Goal: Task Accomplishment & Management: Manage account settings

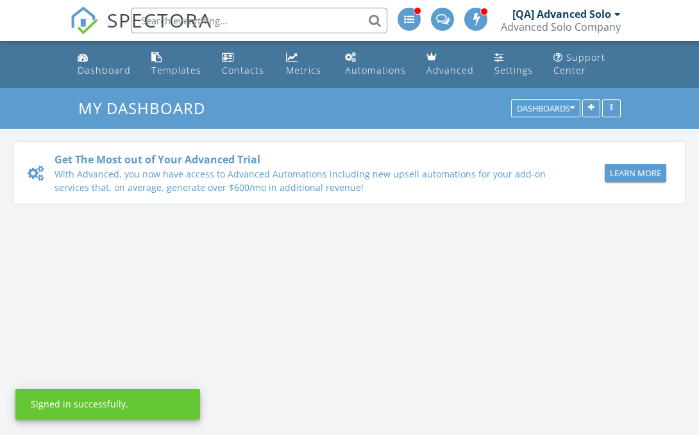
scroll to position [1167, 699]
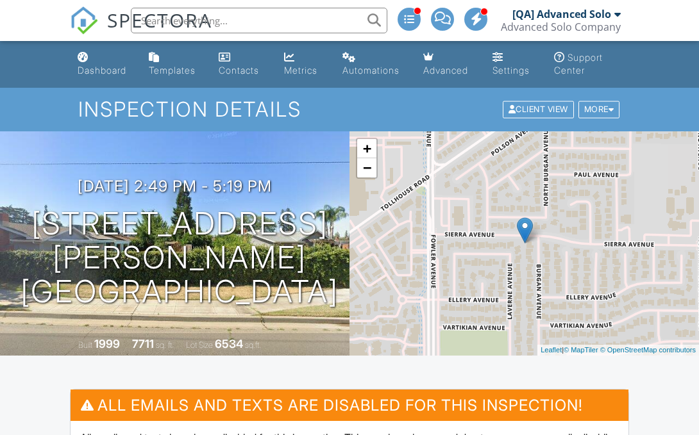
scroll to position [93, 0]
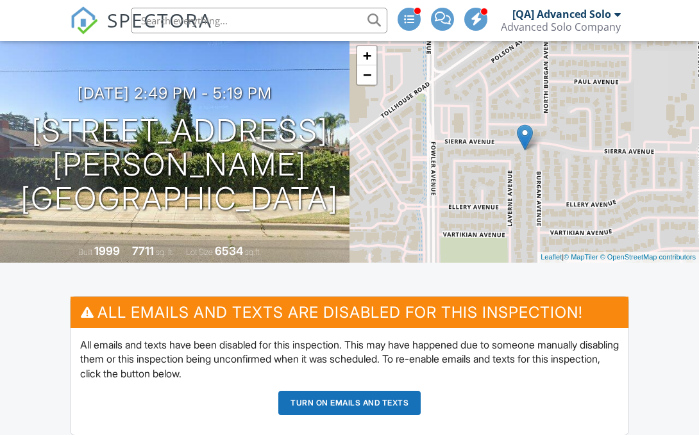
click at [349, 403] on button "Turn on emails and texts" at bounding box center [349, 403] width 142 height 24
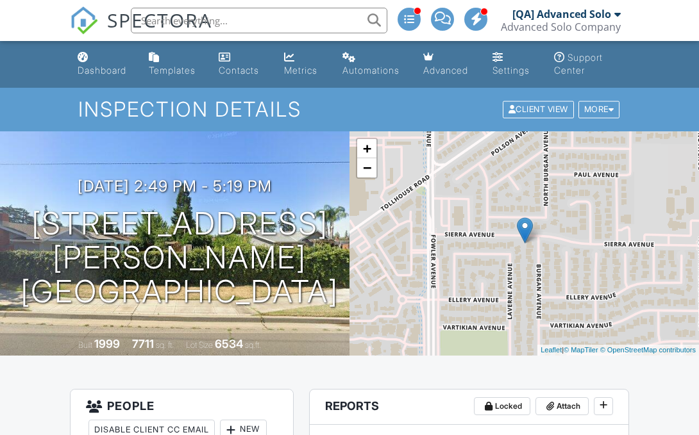
scroll to position [594, 0]
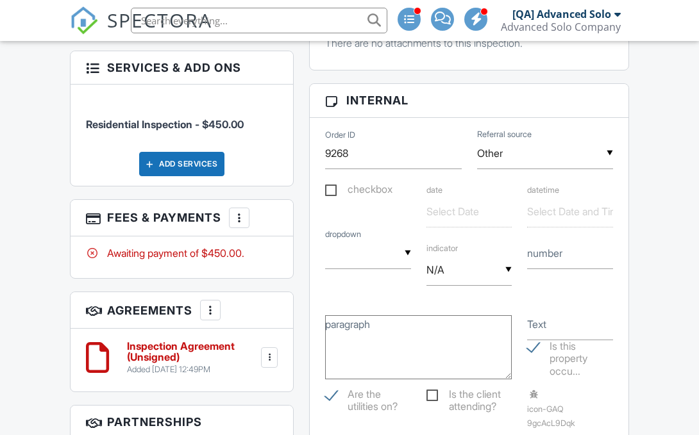
click at [240, 217] on div at bounding box center [239, 218] width 13 height 13
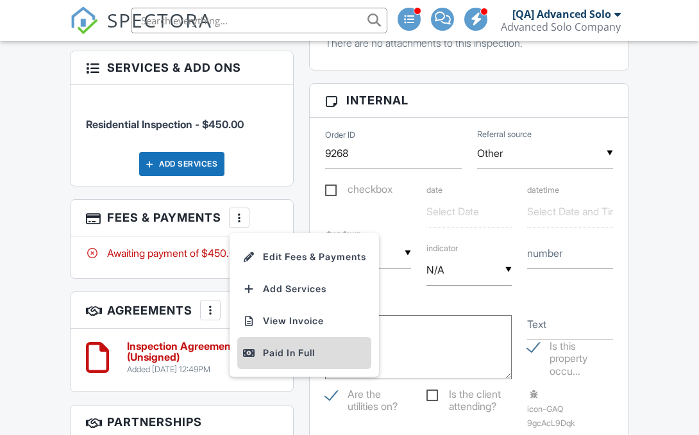
click at [306, 353] on div "Paid In Full" at bounding box center [304, 353] width 124 height 15
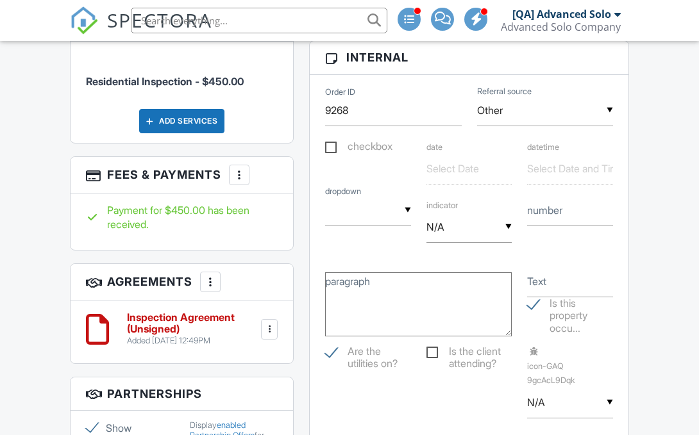
scroll to position [188, 0]
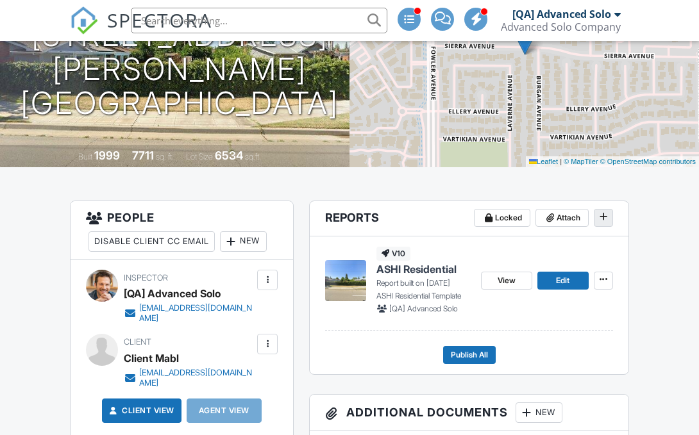
click at [603, 217] on icon at bounding box center [603, 216] width 8 height 9
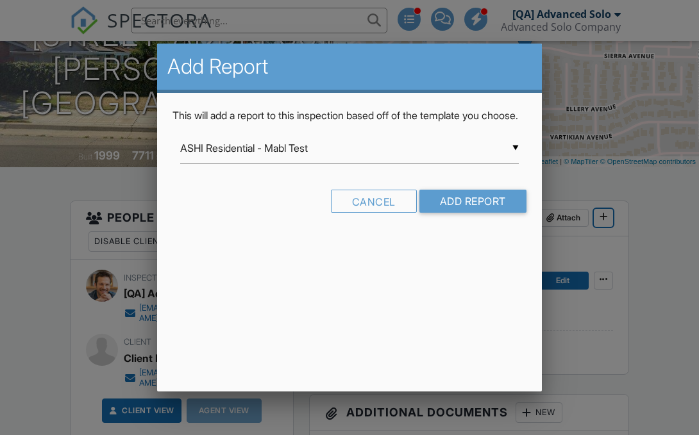
click at [349, 163] on input "ASHI Residential - Mabl Test" at bounding box center [349, 148] width 338 height 31
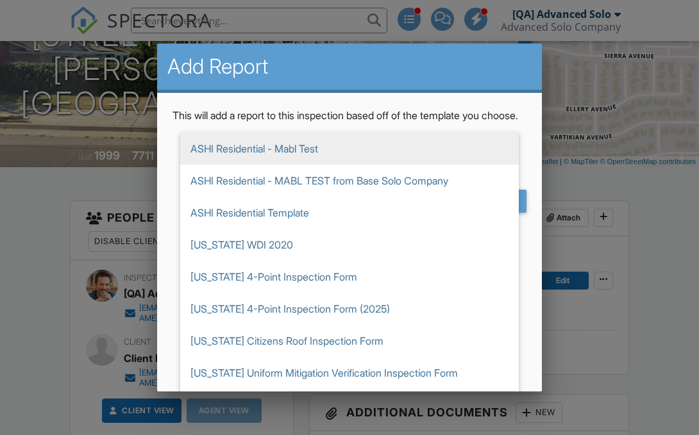
scroll to position [12, 0]
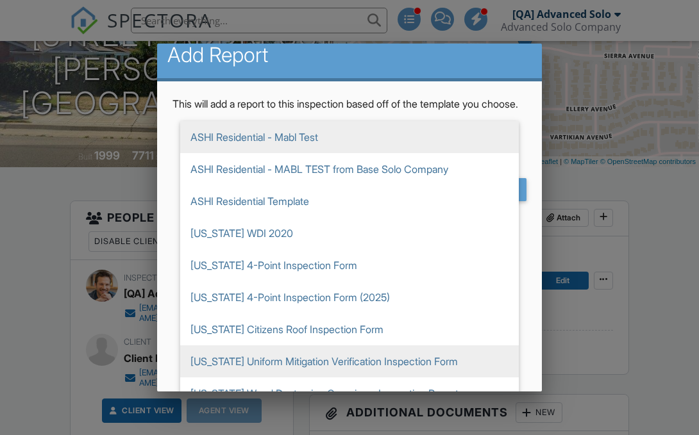
click at [349, 376] on span "[US_STATE] Uniform Mitigation Verification Inspection Form" at bounding box center [349, 362] width 338 height 32
type input "[US_STATE] Uniform Mitigation Verification Inspection Form"
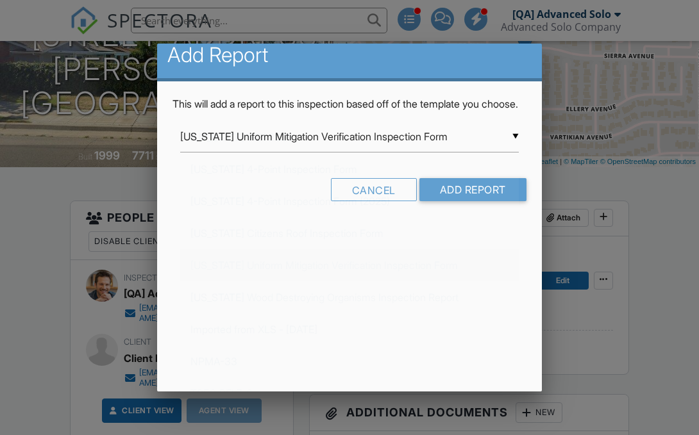
scroll to position [0, 0]
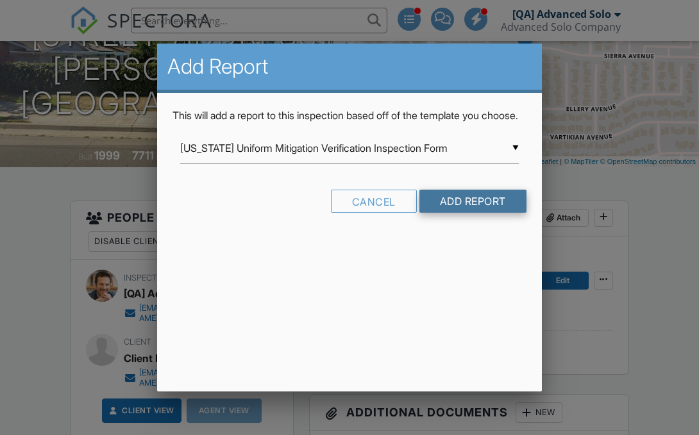
click at [471, 213] on input "Add Report" at bounding box center [472, 201] width 107 height 23
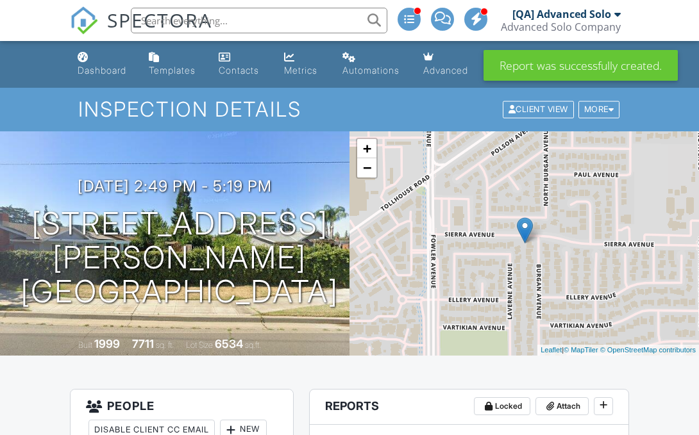
scroll to position [228, 0]
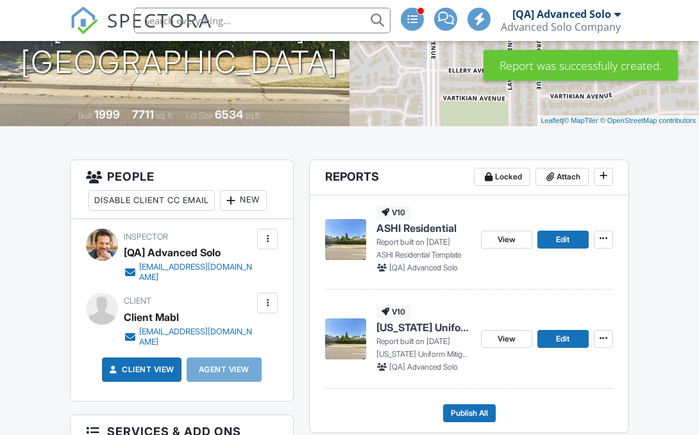
scroll to position [229, 0]
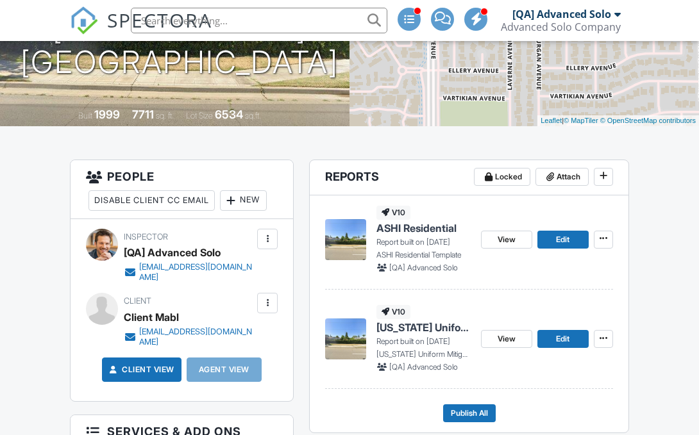
click at [423, 328] on span "[US_STATE] Uniform Mitigation Verification Inspection Form" at bounding box center [423, 328] width 94 height 14
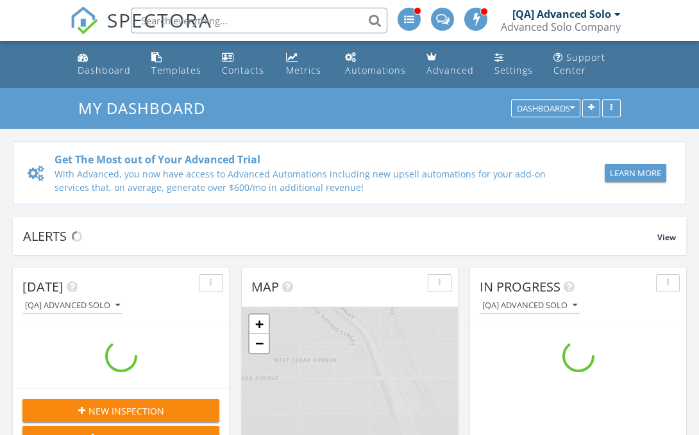
scroll to position [1167, 699]
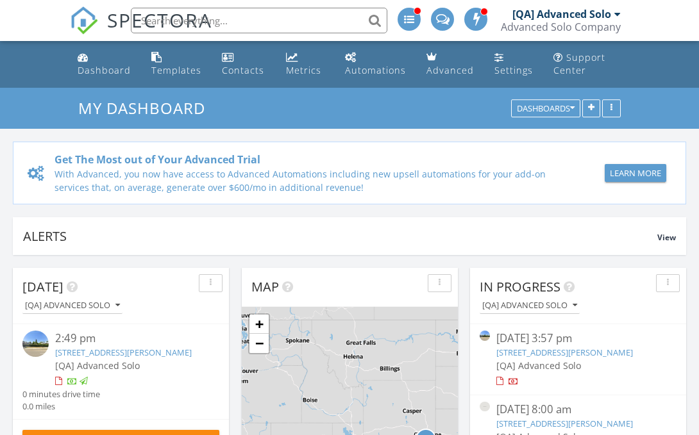
click at [561, 14] on div "[QA] Advanced Solo" at bounding box center [561, 14] width 99 height 13
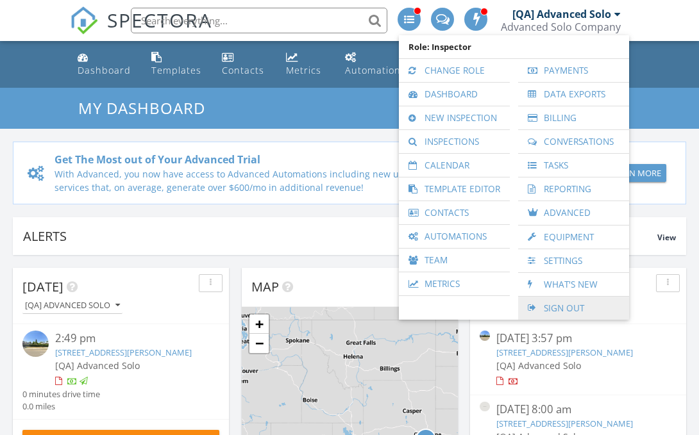
click at [573, 308] on link "Sign Out" at bounding box center [573, 308] width 98 height 23
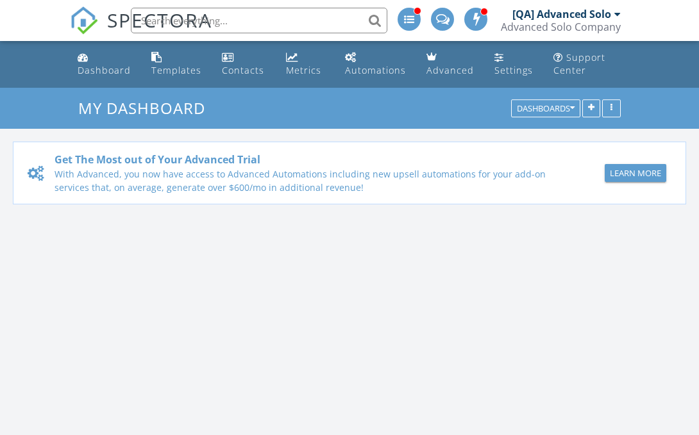
scroll to position [1167, 699]
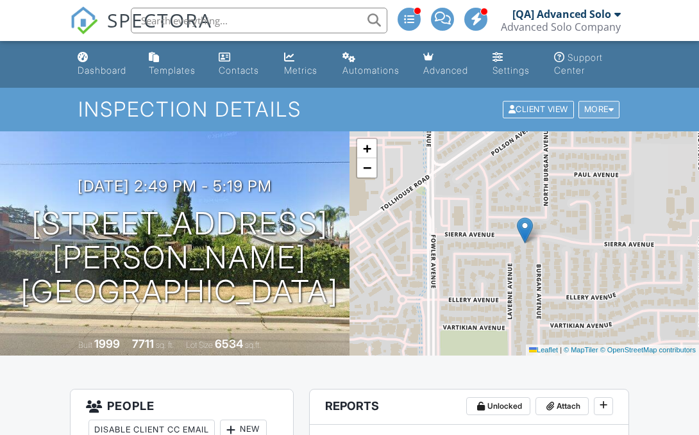
click at [597, 109] on div "More" at bounding box center [599, 109] width 42 height 17
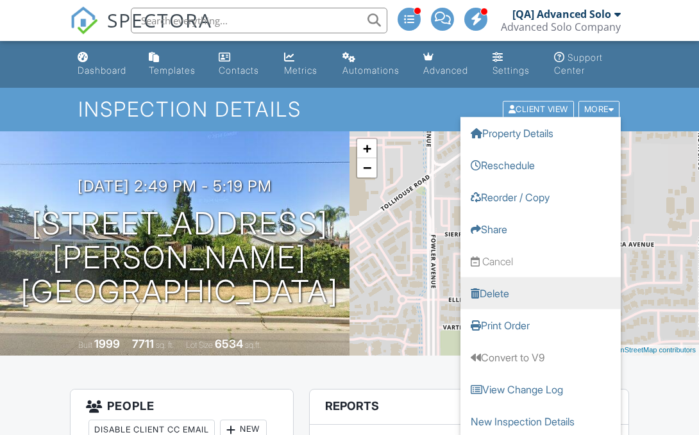
click at [540, 293] on link "Delete" at bounding box center [540, 294] width 160 height 32
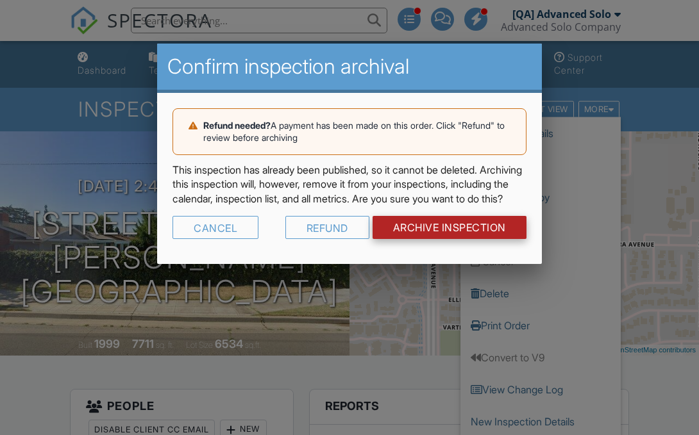
click at [447, 239] on input "Archive Inspection" at bounding box center [449, 227] width 154 height 23
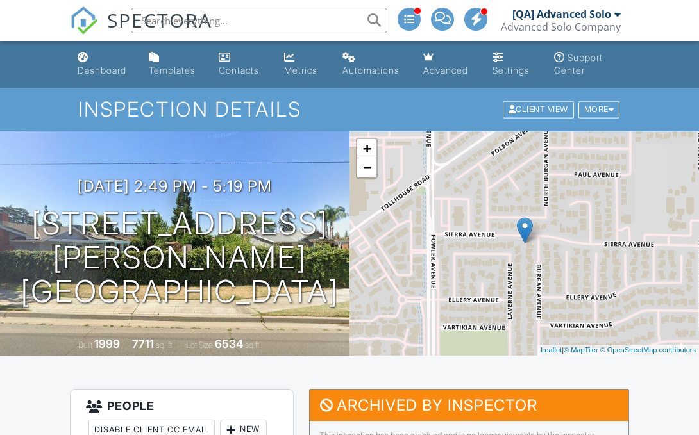
scroll to position [47, 0]
